Goal: Find specific page/section: Find specific page/section

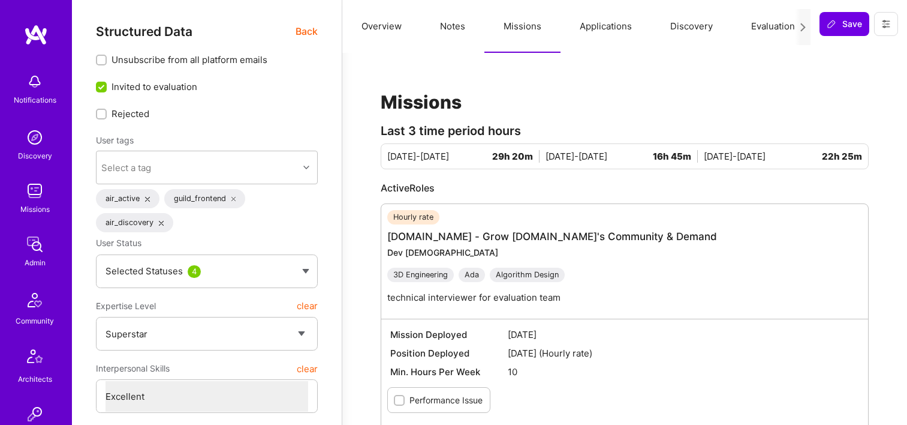
select select "7"
select select "CA"
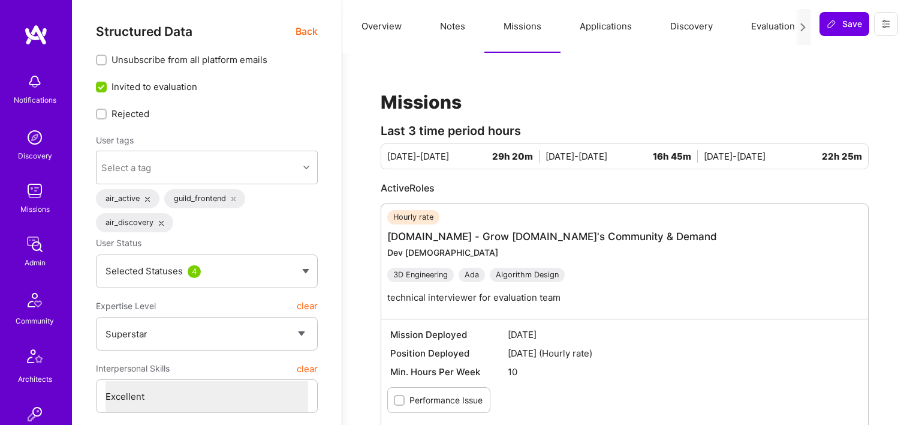
select select "Right Now"
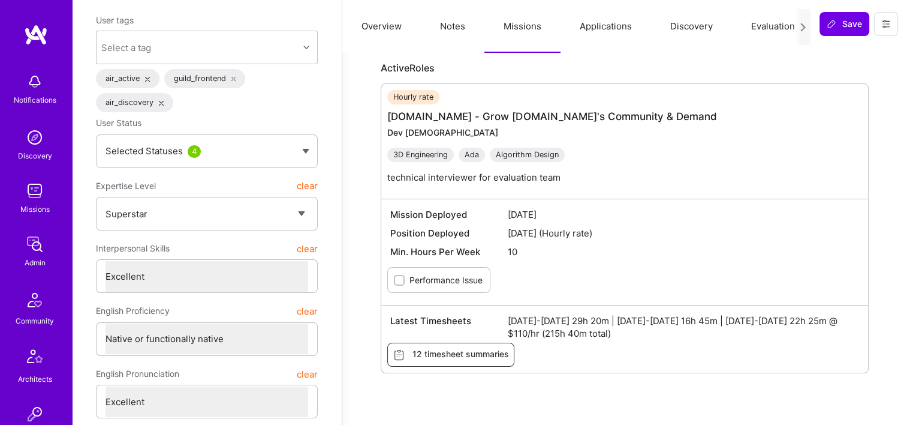
click at [36, 253] on img at bounding box center [35, 244] width 24 height 24
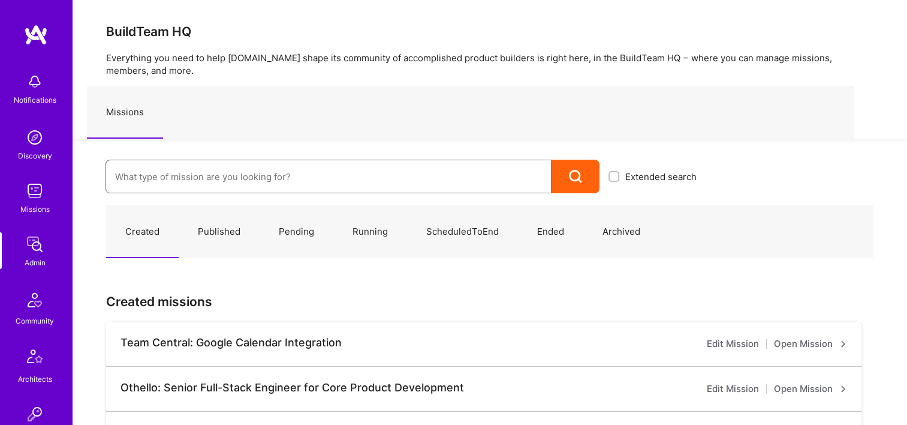
click at [261, 163] on input at bounding box center [328, 176] width 427 height 31
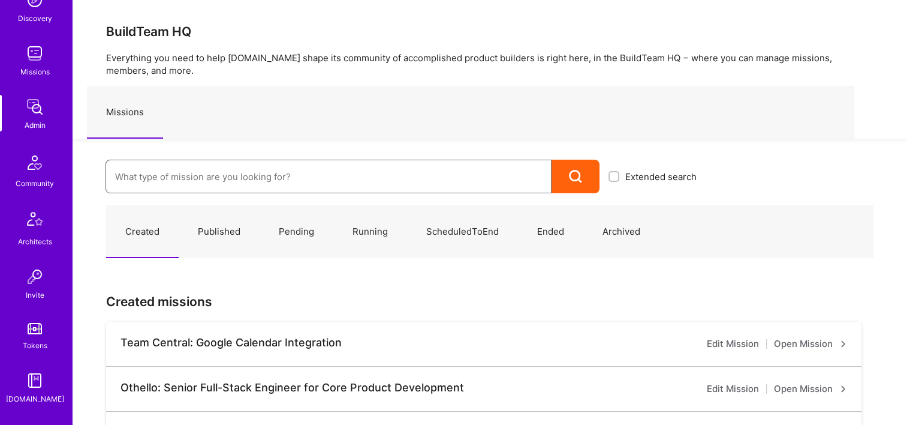
scroll to position [240, 0]
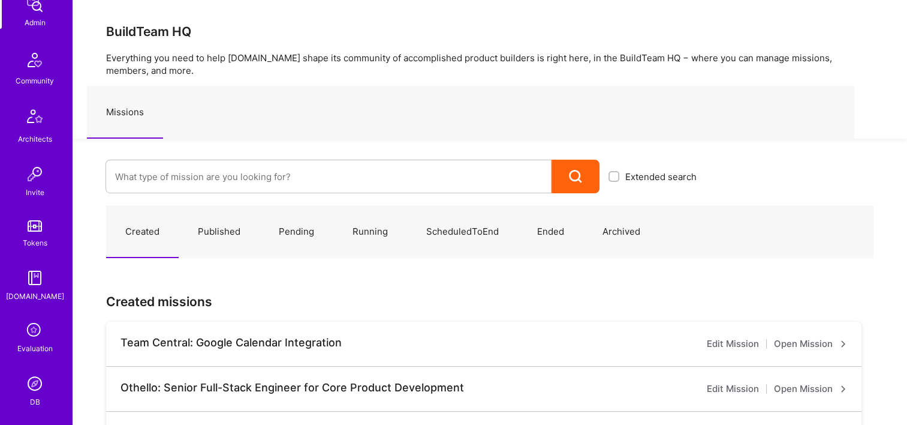
click at [34, 386] on img at bounding box center [35, 383] width 24 height 24
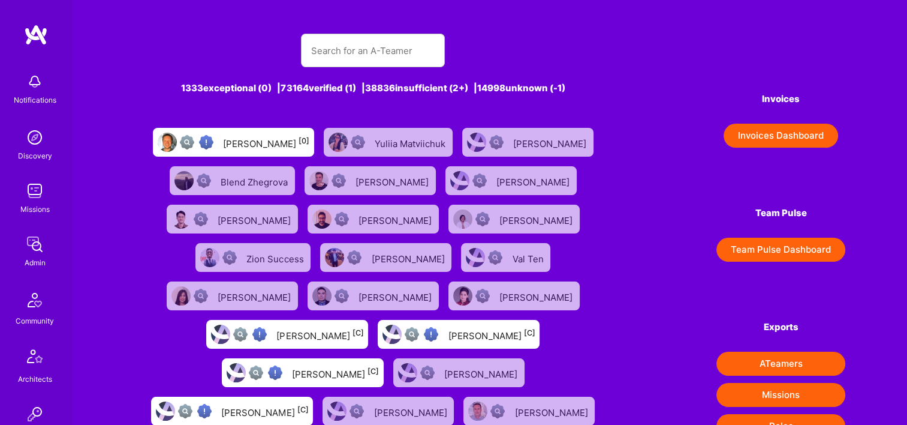
click at [795, 124] on button "Invoices Dashboard" at bounding box center [781, 136] width 115 height 24
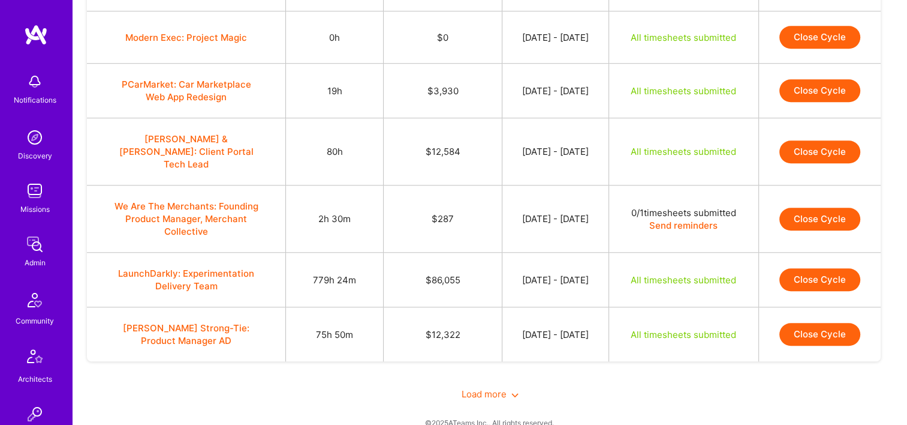
scroll to position [972, 0]
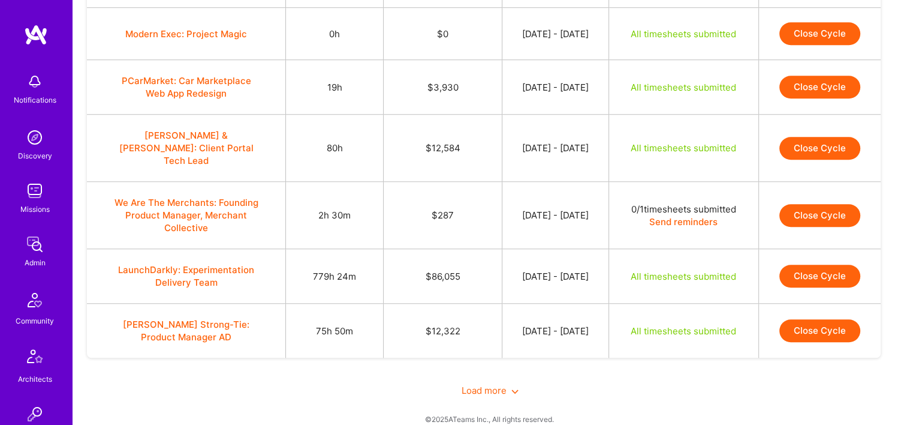
click at [480, 384] on span "Load more" at bounding box center [490, 389] width 57 height 11
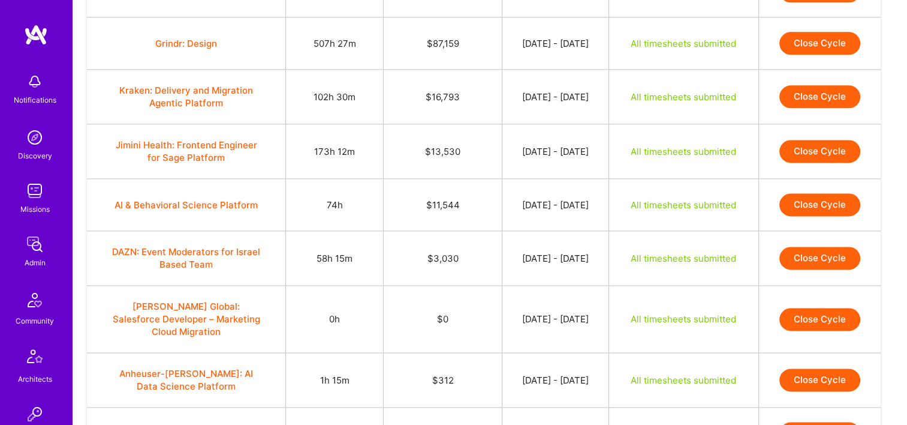
scroll to position [1632, 0]
